Goal: Information Seeking & Learning: Learn about a topic

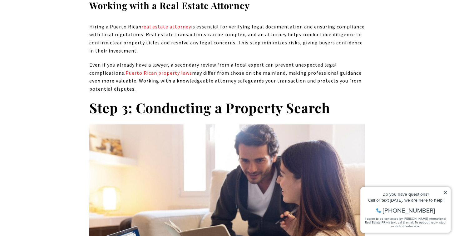
scroll to position [2064, 0]
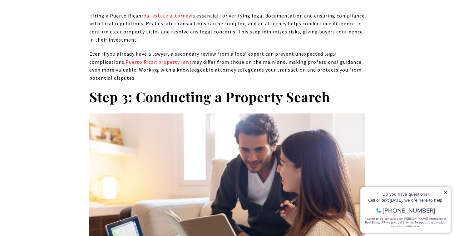
click at [447, 192] on icon at bounding box center [445, 192] width 3 height 3
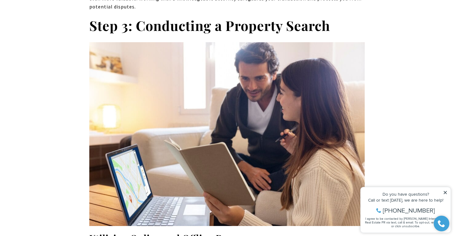
scroll to position [2138, 0]
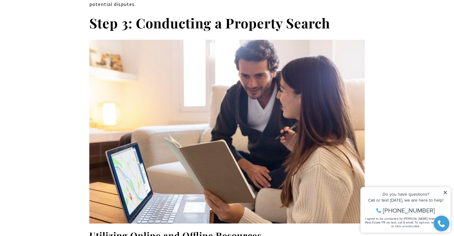
click at [447, 191] on icon at bounding box center [445, 192] width 3 height 3
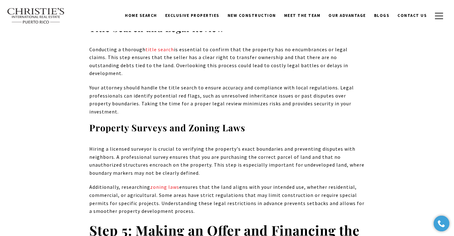
scroll to position [2807, 0]
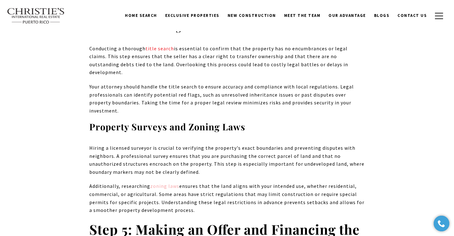
click at [167, 183] on link "zoning laws" at bounding box center [164, 186] width 29 height 6
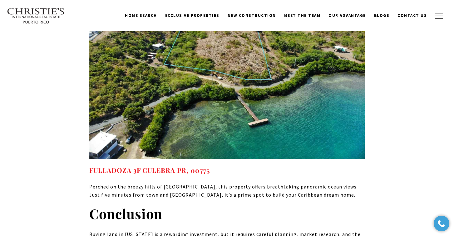
scroll to position [4571, 0]
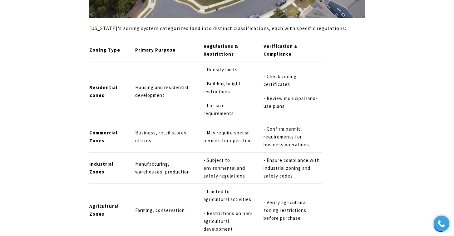
scroll to position [884, 0]
